Goal: Task Accomplishment & Management: Use online tool/utility

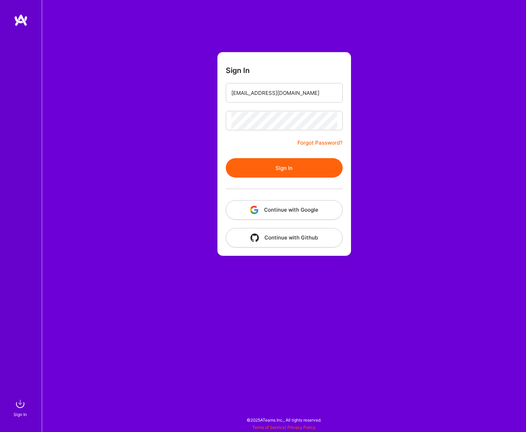
click at [274, 167] on button "Sign In" at bounding box center [284, 167] width 117 height 19
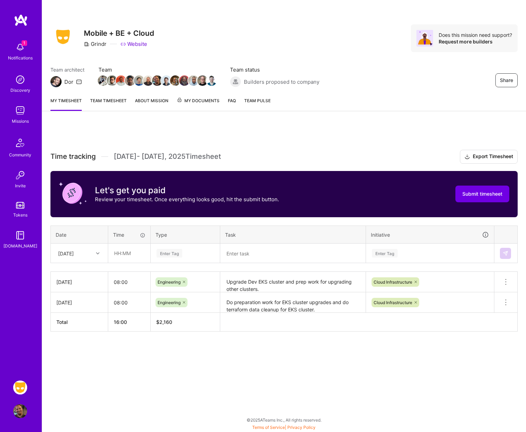
click at [18, 409] on img at bounding box center [20, 412] width 14 height 14
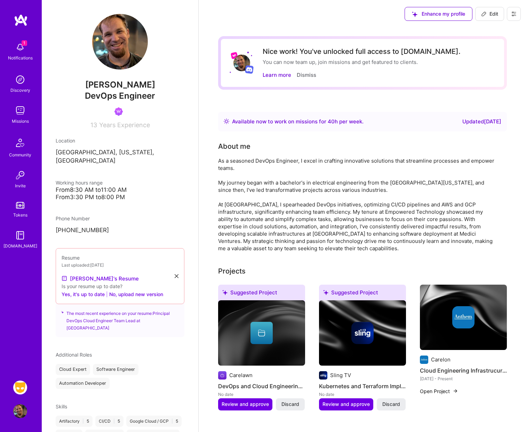
click at [21, 393] on img at bounding box center [20, 388] width 14 height 14
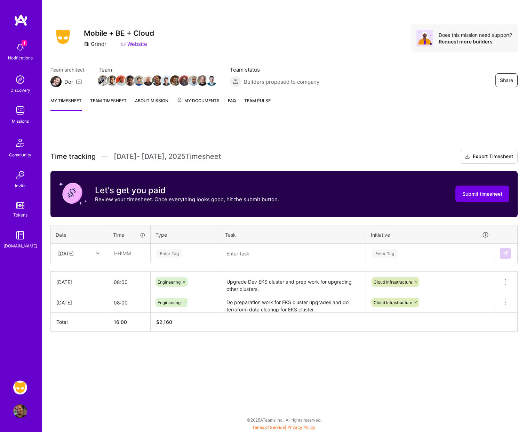
click at [24, 48] on img at bounding box center [20, 47] width 14 height 14
click at [24, 48] on div "1 Notifications Discovery Missions Community Invite Tokens [DOMAIN_NAME]" at bounding box center [21, 144] width 42 height 211
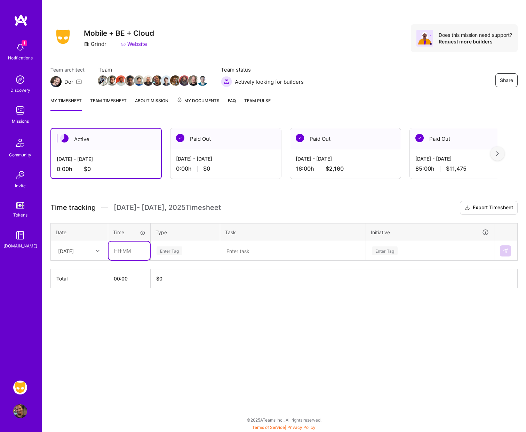
click at [125, 253] on input "text" at bounding box center [129, 251] width 41 height 18
type input "08:00"
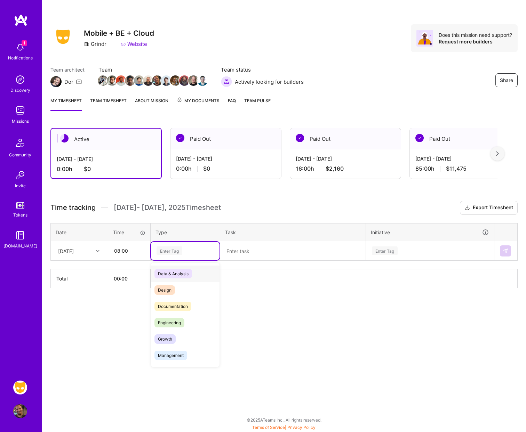
click at [184, 252] on div "Enter Tag" at bounding box center [185, 251] width 59 height 9
click at [181, 315] on div "Engineering" at bounding box center [185, 323] width 69 height 16
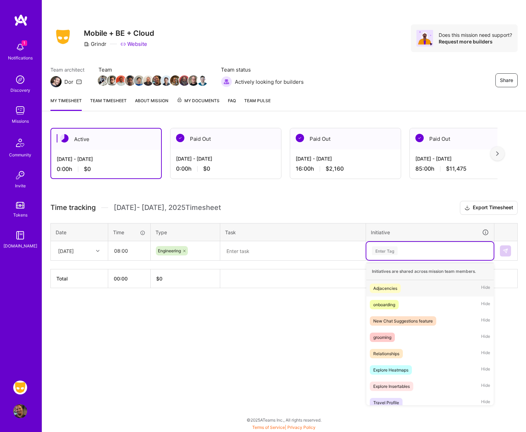
click at [397, 250] on div "Enter Tag" at bounding box center [385, 251] width 26 height 11
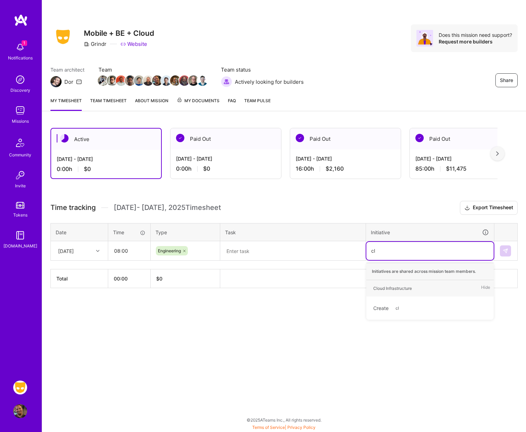
type input "clo"
click at [393, 288] on div "Cloud Infrastructure" at bounding box center [392, 288] width 39 height 7
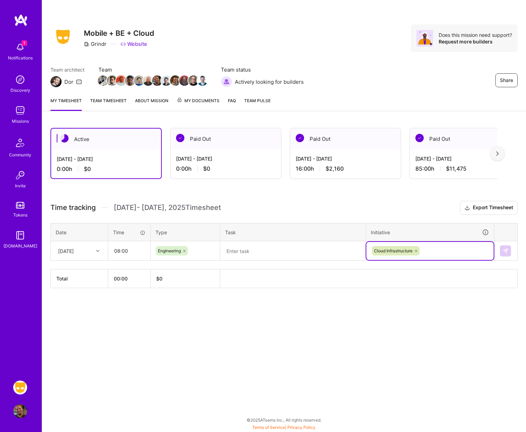
click at [306, 255] on textarea at bounding box center [293, 251] width 144 height 18
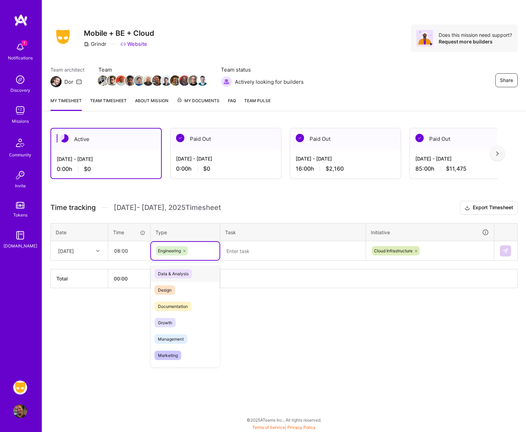
click at [194, 253] on div "Engineering" at bounding box center [185, 250] width 59 height 9
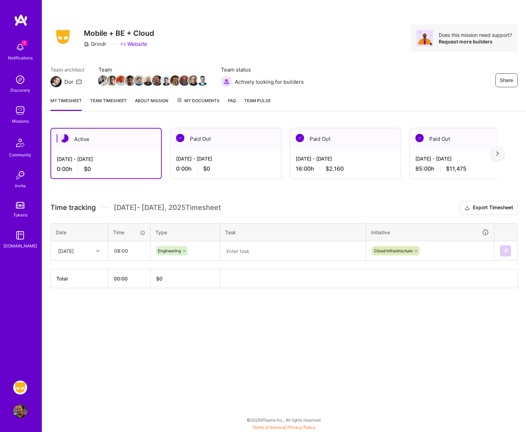
click at [290, 354] on div "Share Mobile + BE + Cloud Grindr Website Does this mission need support? Reques…" at bounding box center [284, 216] width 484 height 432
click at [281, 253] on textarea at bounding box center [293, 251] width 144 height 18
type textarea "Team catchup and review"
click at [508, 252] on img at bounding box center [506, 251] width 6 height 6
